Goal: Task Accomplishment & Management: Manage account settings

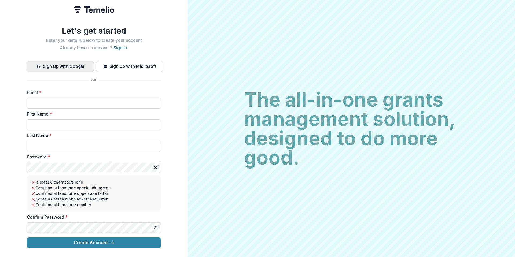
click at [72, 67] on button "Sign up with Google" at bounding box center [60, 66] width 67 height 11
click at [71, 63] on button "Sign up with Google" at bounding box center [60, 66] width 67 height 11
click at [120, 48] on div "Let's get started Enter your details below to create your account Already have …" at bounding box center [94, 137] width 134 height 222
click at [120, 47] on link "Sign in" at bounding box center [120, 47] width 13 height 5
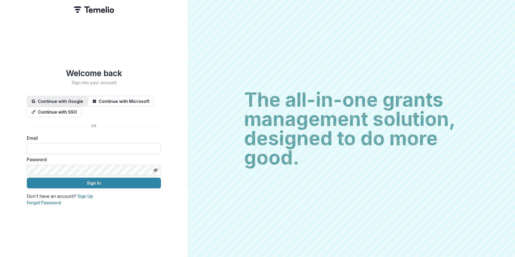
click at [85, 96] on button "Continue with Google" at bounding box center [57, 101] width 61 height 11
click at [54, 96] on button "Continue with Google" at bounding box center [57, 101] width 61 height 11
click at [45, 96] on button "Continue with Google" at bounding box center [57, 101] width 61 height 11
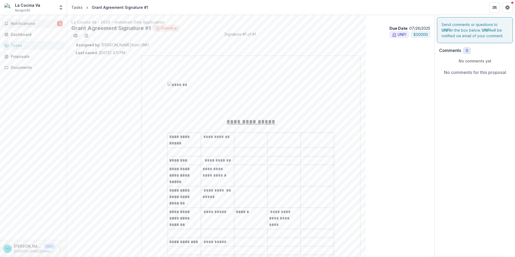
click at [57, 26] on span "5" at bounding box center [59, 23] width 5 height 5
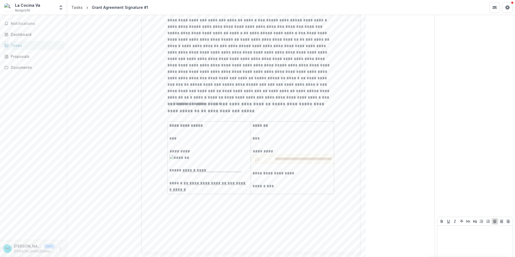
scroll to position [1260, 0]
